Goal: Transaction & Acquisition: Purchase product/service

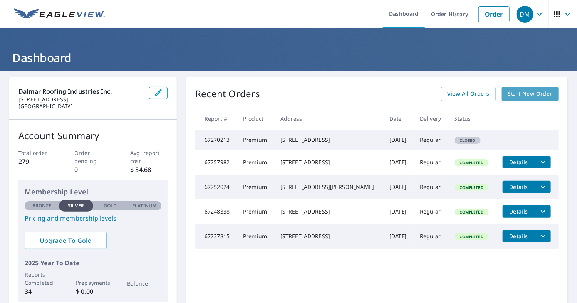
click at [519, 94] on span "Start New Order" at bounding box center [530, 94] width 45 height 10
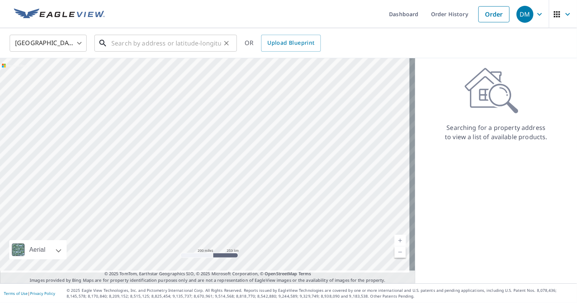
click at [122, 44] on input "text" at bounding box center [166, 43] width 110 height 22
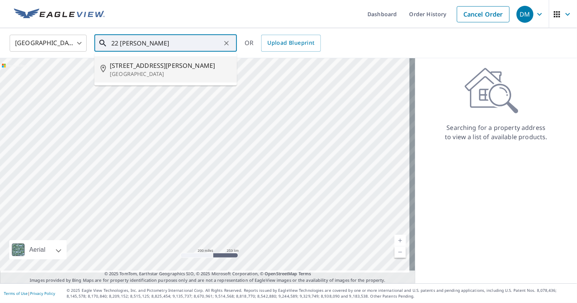
click at [149, 76] on p "[GEOGRAPHIC_DATA]" at bounding box center [170, 74] width 121 height 8
type input "[STREET_ADDRESS][PERSON_NAME]"
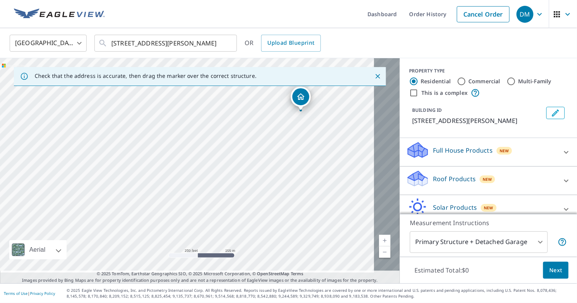
drag, startPoint x: 49, startPoint y: 191, endPoint x: 162, endPoint y: 138, distance: 125.1
click at [162, 138] on div "[STREET_ADDRESS][PERSON_NAME]" at bounding box center [200, 170] width 400 height 225
drag, startPoint x: 114, startPoint y: 159, endPoint x: 27, endPoint y: 181, distance: 90.1
click at [27, 185] on div "[STREET_ADDRESS][PERSON_NAME]" at bounding box center [200, 170] width 400 height 225
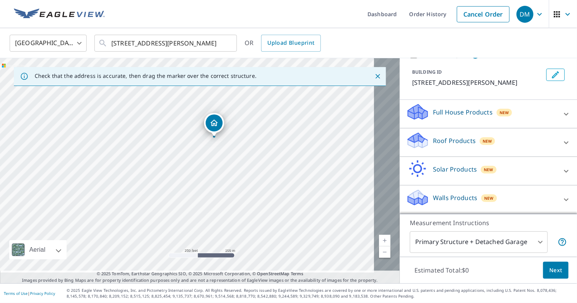
scroll to position [69, 0]
click at [564, 141] on icon at bounding box center [566, 142] width 5 height 3
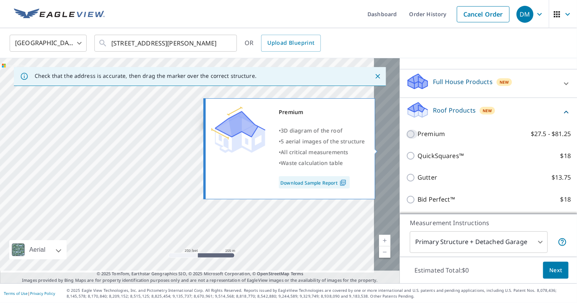
click at [406, 139] on input "Premium $27.5 - $81.25" at bounding box center [412, 133] width 12 height 9
checkbox input "true"
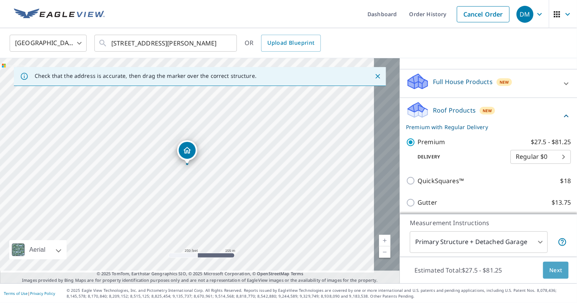
click at [552, 265] on span "Next" at bounding box center [555, 270] width 13 height 10
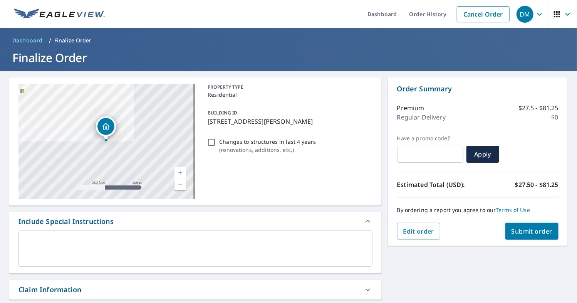
click at [211, 147] on input "Changes to structures in last 4 years ( renovations, additions, etc. )" at bounding box center [211, 142] width 9 height 9
click at [209, 147] on input "Changes to structures in last 4 years ( renovations, additions, etc. )" at bounding box center [211, 142] width 9 height 9
click at [207, 147] on input "Changes to structures in last 4 years ( renovations, additions, etc. )" at bounding box center [211, 142] width 9 height 9
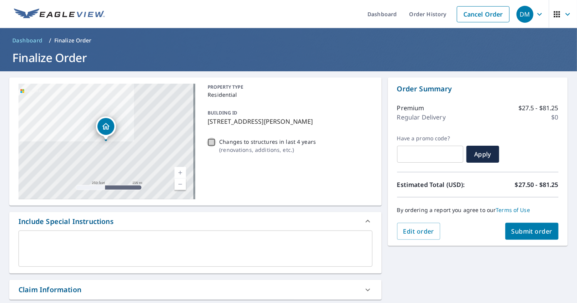
click at [207, 147] on input "Changes to structures in last 4 years ( renovations, additions, etc. )" at bounding box center [211, 142] width 9 height 9
click at [210, 147] on input "Changes to structures in last 4 years ( renovations, additions, etc. )" at bounding box center [211, 142] width 9 height 9
click at [213, 147] on input "Changes to structures in last 4 years ( renovations, additions, etc. )" at bounding box center [211, 142] width 9 height 9
checkbox input "true"
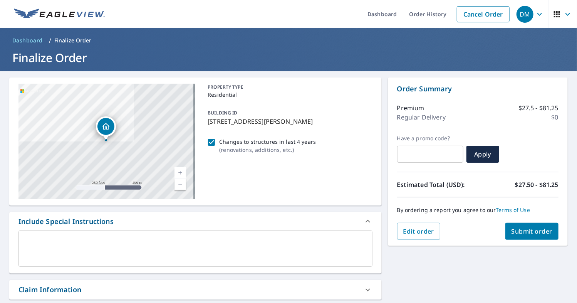
click at [532, 233] on span "Submit order" at bounding box center [532, 231] width 41 height 8
